Goal: Task Accomplishment & Management: Manage account settings

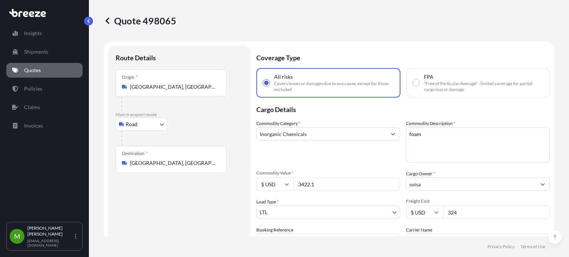
select select "Road"
select select "1"
click at [33, 29] on link "Insights" at bounding box center [44, 33] width 76 height 15
select select "2025"
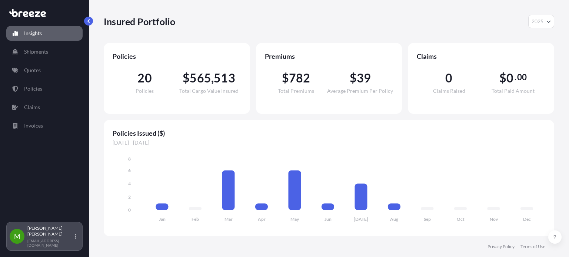
click at [77, 240] on div "[PERSON_NAME] [EMAIL_ADDRESS][DOMAIN_NAME]" at bounding box center [53, 237] width 52 height 22
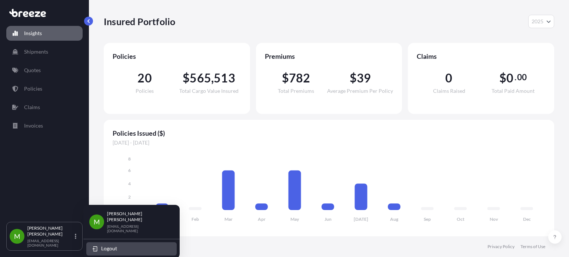
click at [115, 245] on span "Logout" at bounding box center [109, 248] width 16 height 7
